Goal: Check status: Check status

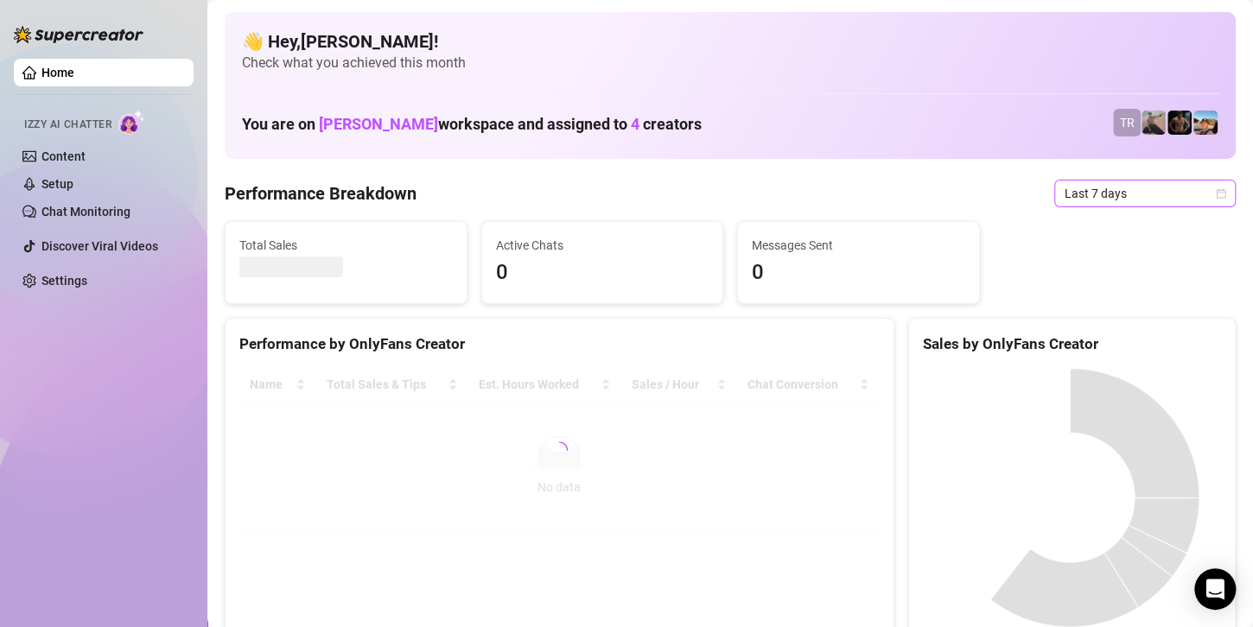
click at [1192, 196] on span "Last 7 days" at bounding box center [1145, 194] width 161 height 26
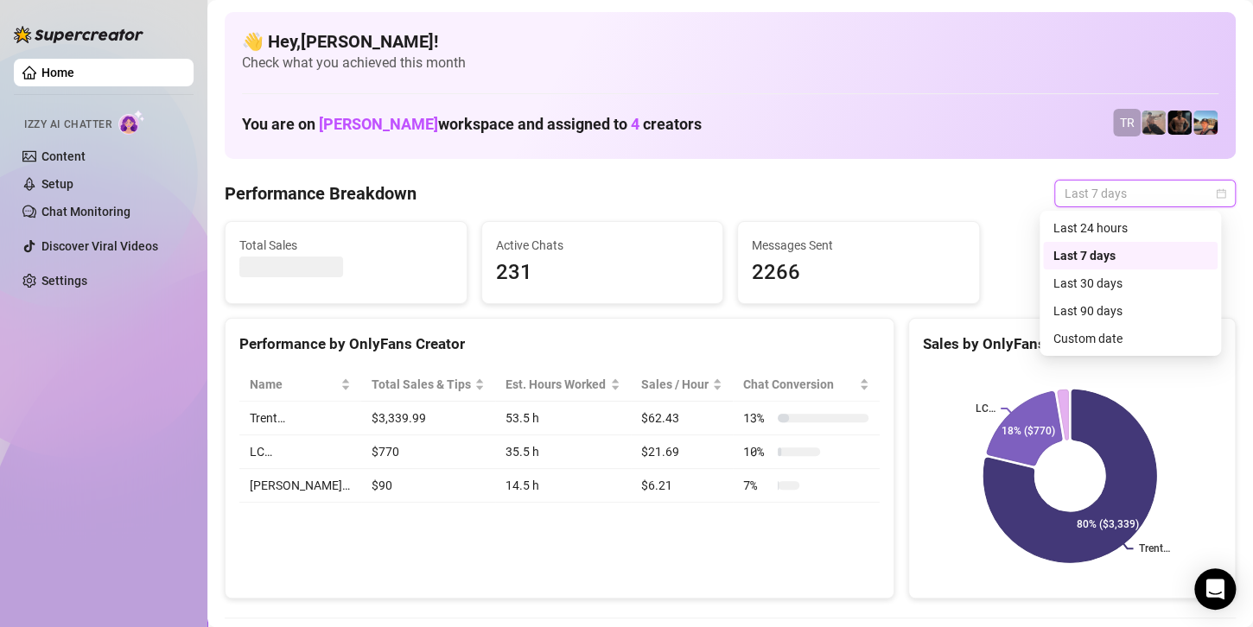
click at [1080, 337] on div "Custom date" at bounding box center [1131, 338] width 154 height 19
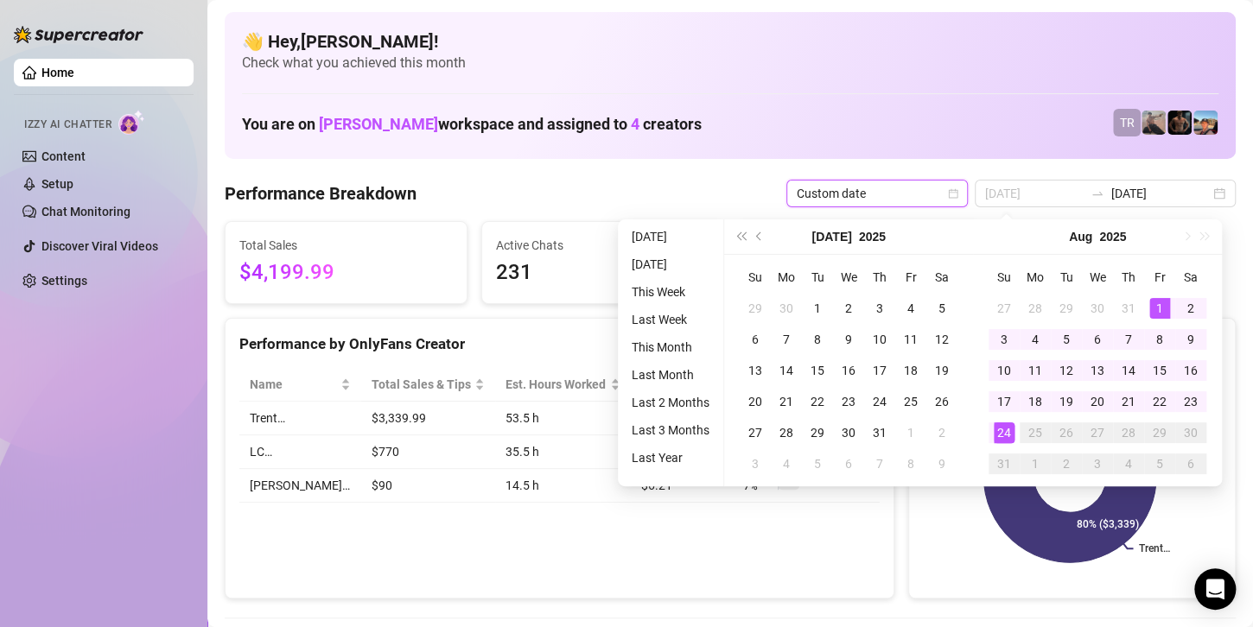
type input "[DATE]"
click at [1154, 307] on div "1" at bounding box center [1160, 308] width 21 height 21
click at [1000, 430] on div "24" at bounding box center [1004, 433] width 21 height 21
click at [1000, 430] on icon at bounding box center [1024, 428] width 75 height 73
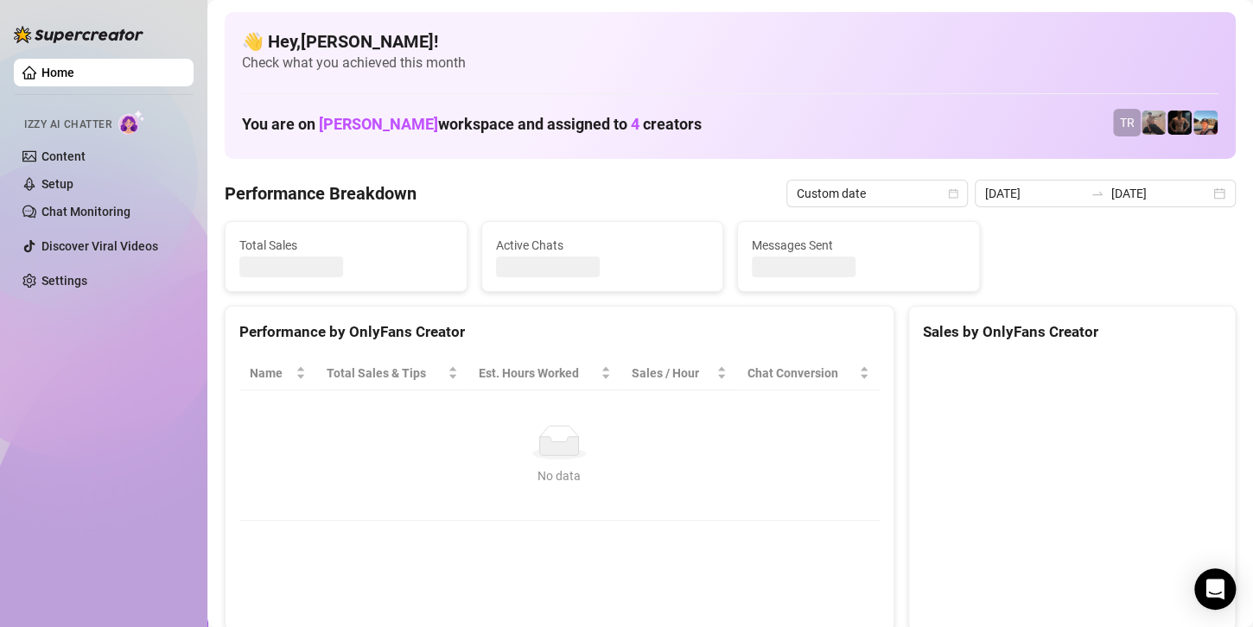
type input "[DATE]"
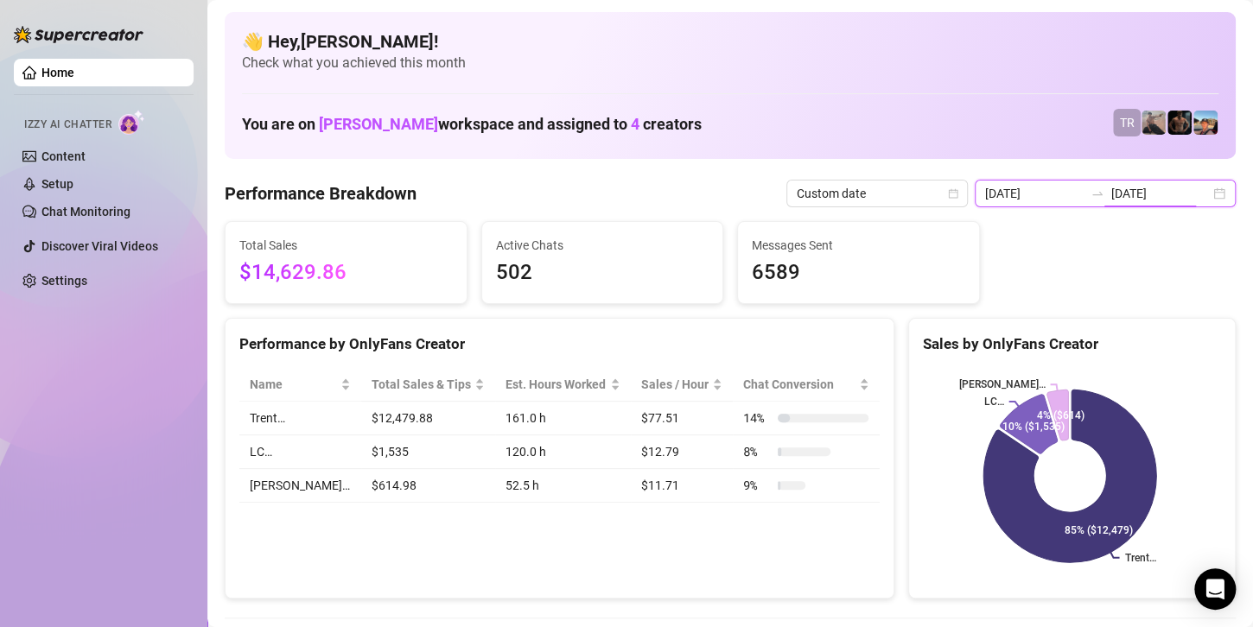
click at [1111, 192] on input "[DATE]" at bounding box center [1160, 193] width 99 height 19
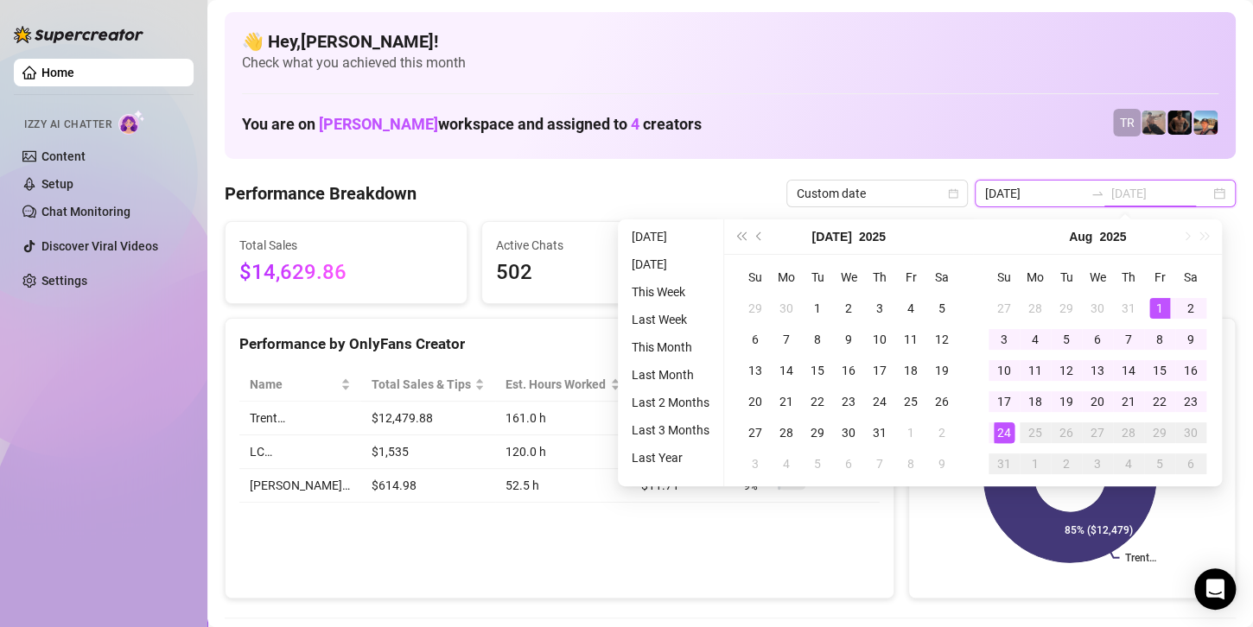
type input "[DATE]"
click at [995, 433] on div "24" at bounding box center [1004, 433] width 21 height 21
click at [996, 433] on div "24" at bounding box center [1004, 433] width 21 height 21
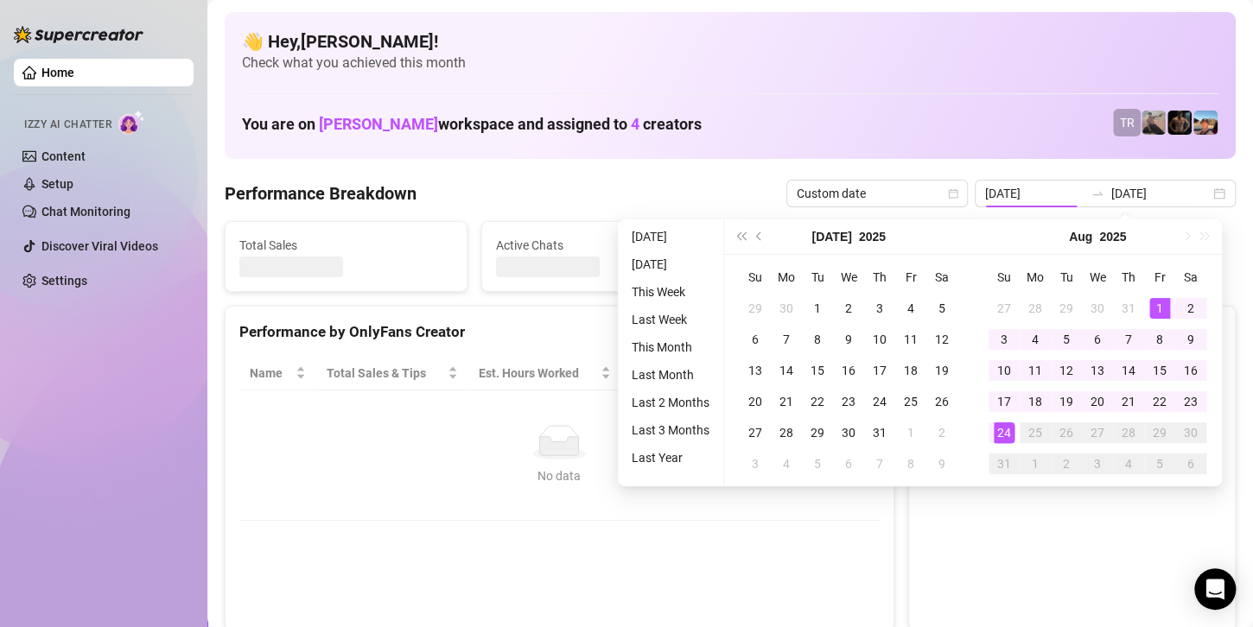
type input "[DATE]"
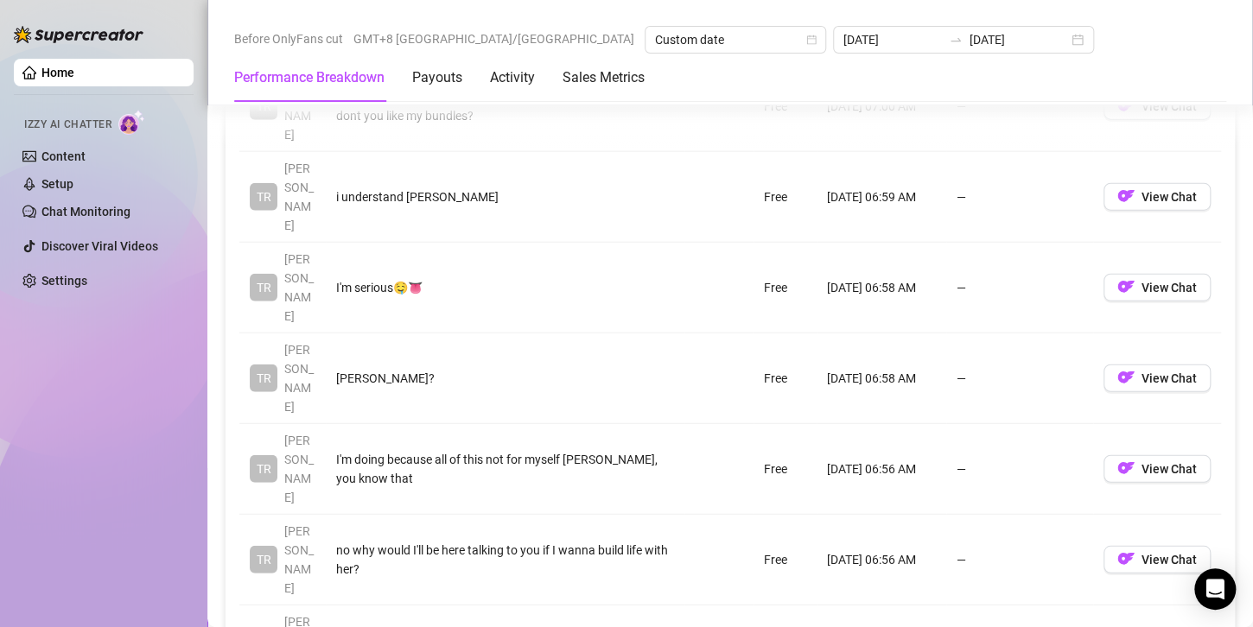
scroll to position [2161, 0]
